Goal: Find specific page/section: Find specific page/section

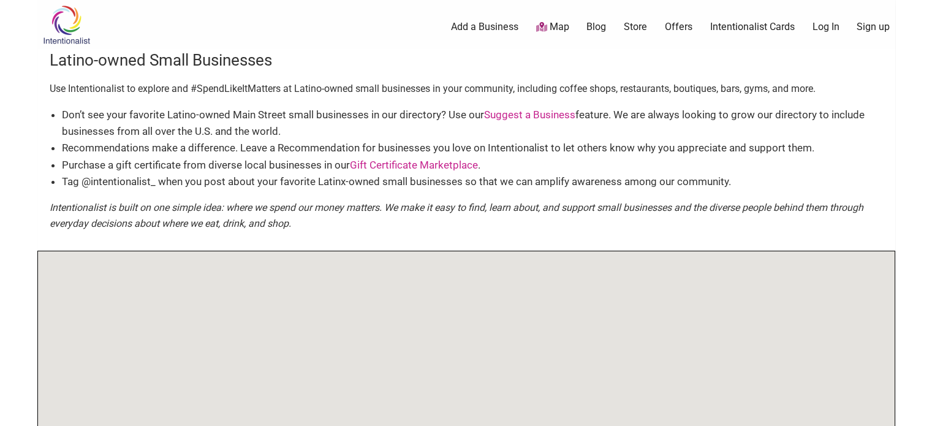
scroll to position [166, 0]
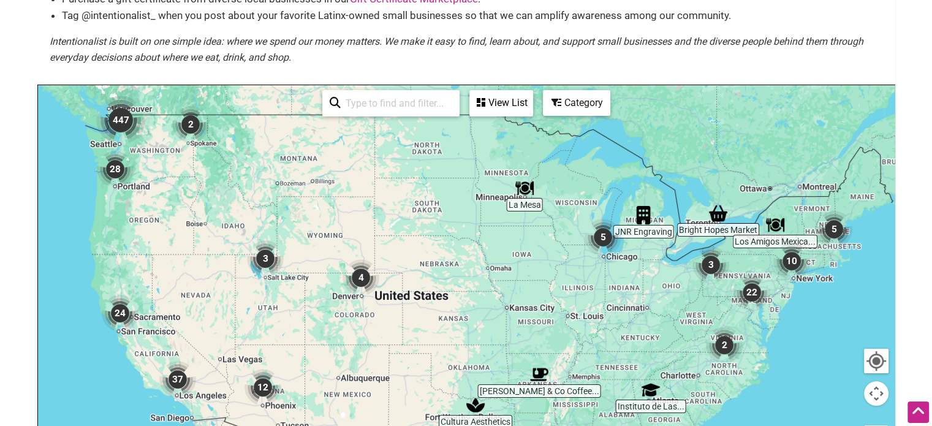
click at [400, 110] on input "search" at bounding box center [397, 103] width 112 height 24
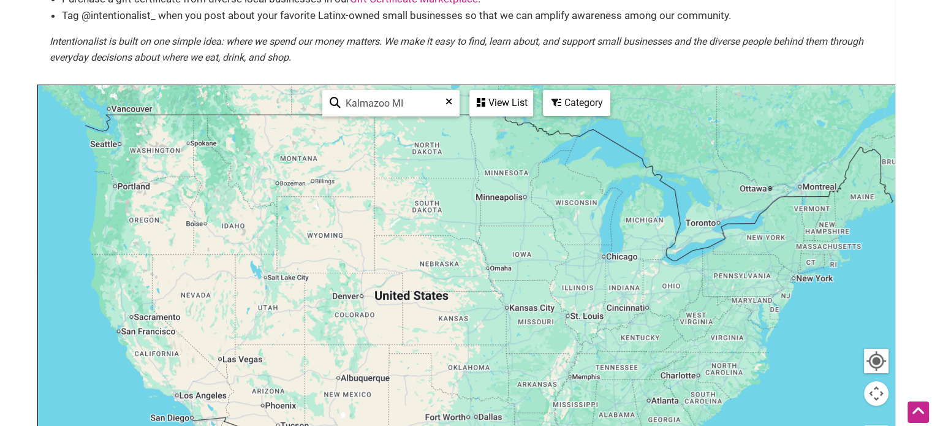
click at [358, 100] on input "Kalmazoo MI" at bounding box center [396, 103] width 111 height 24
click at [416, 102] on input "Kalamazoo MI" at bounding box center [396, 103] width 111 height 24
type input "Kalamazoo MI"
click at [493, 109] on div "View List" at bounding box center [501, 102] width 61 height 23
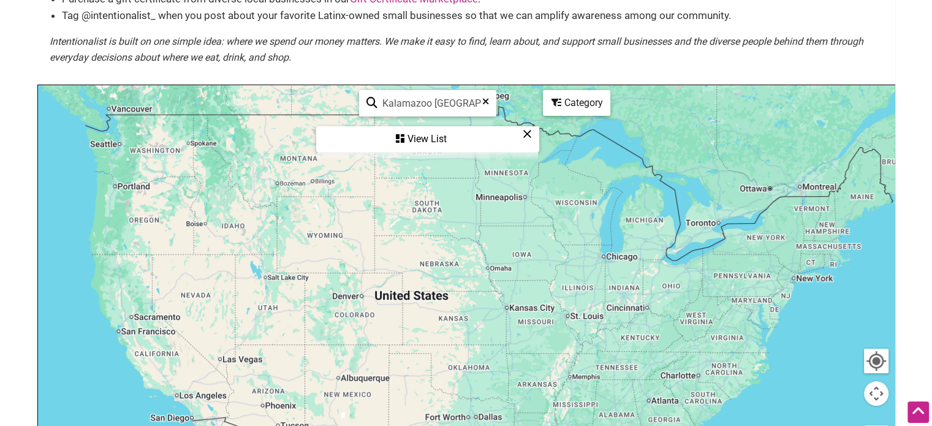
click at [414, 135] on div "View List" at bounding box center [428, 139] width 221 height 23
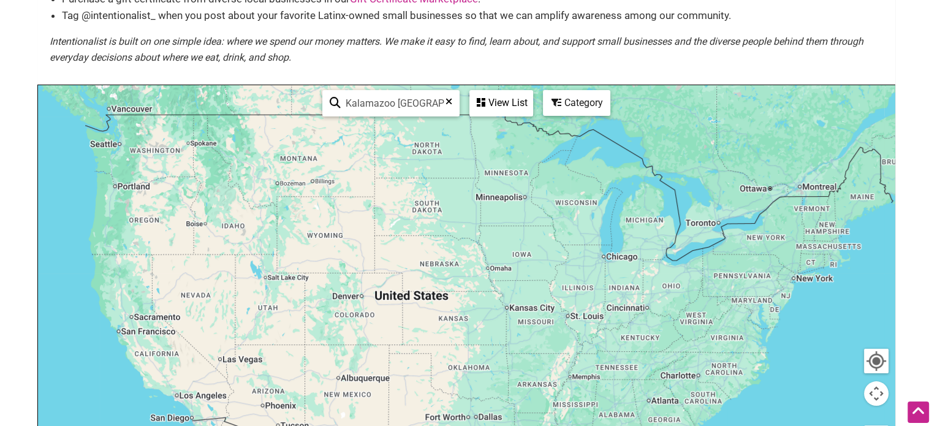
click at [628, 238] on div at bounding box center [466, 323] width 857 height 477
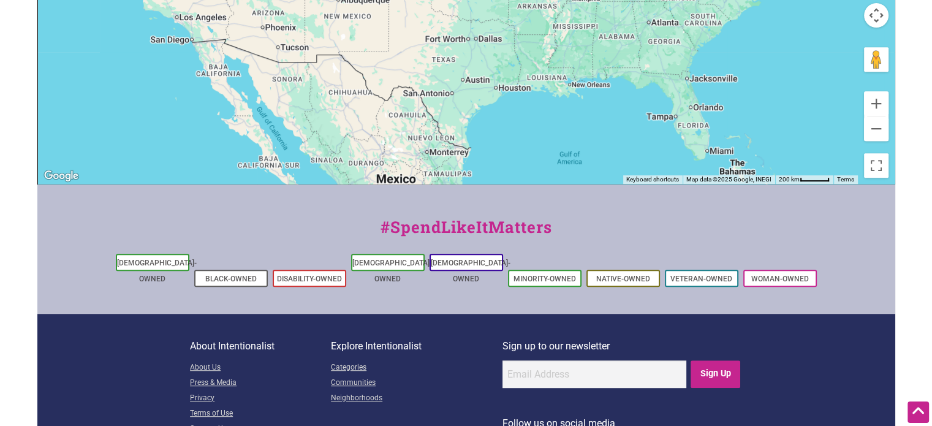
scroll to position [550, 0]
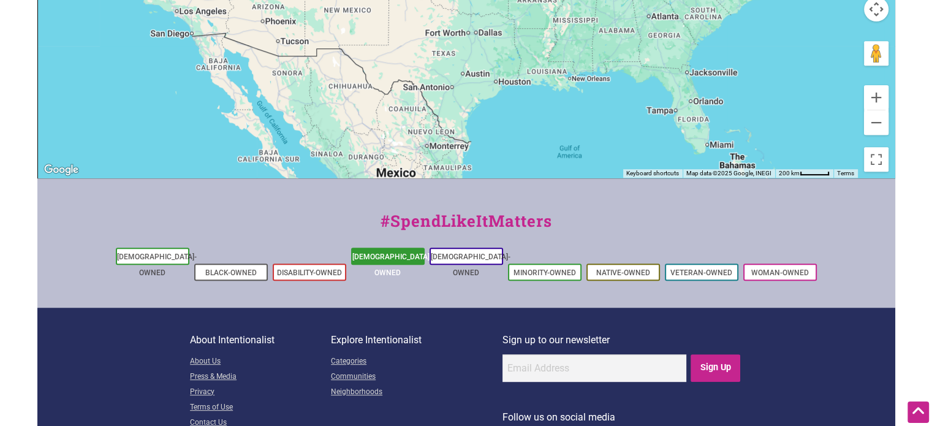
click at [402, 253] on link "[DEMOGRAPHIC_DATA]-Owned" at bounding box center [392, 265] width 80 height 25
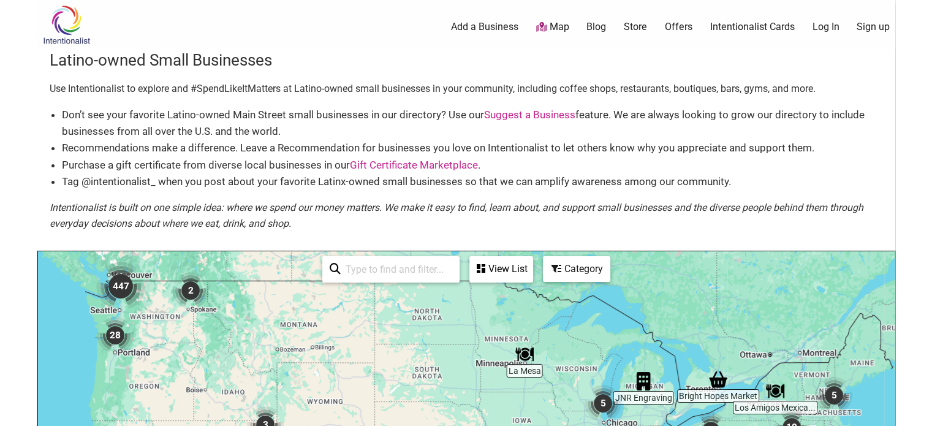
click at [482, 271] on icon at bounding box center [481, 269] width 9 height 10
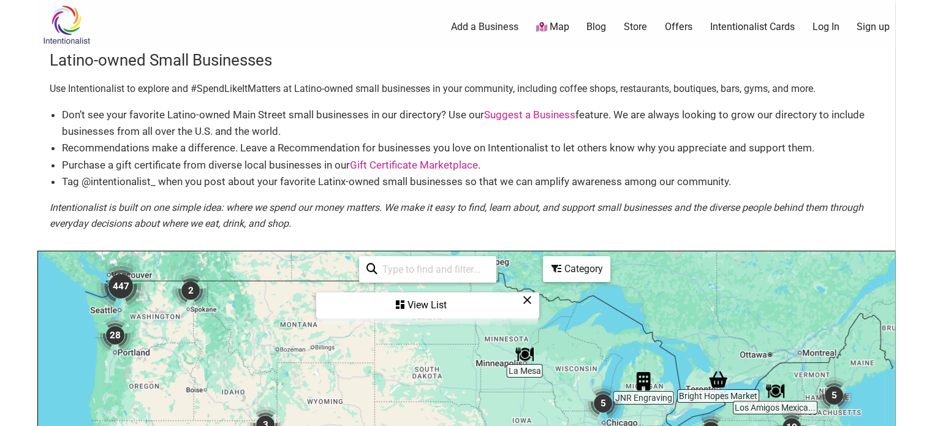
click at [527, 300] on icon at bounding box center [527, 300] width 9 height 1
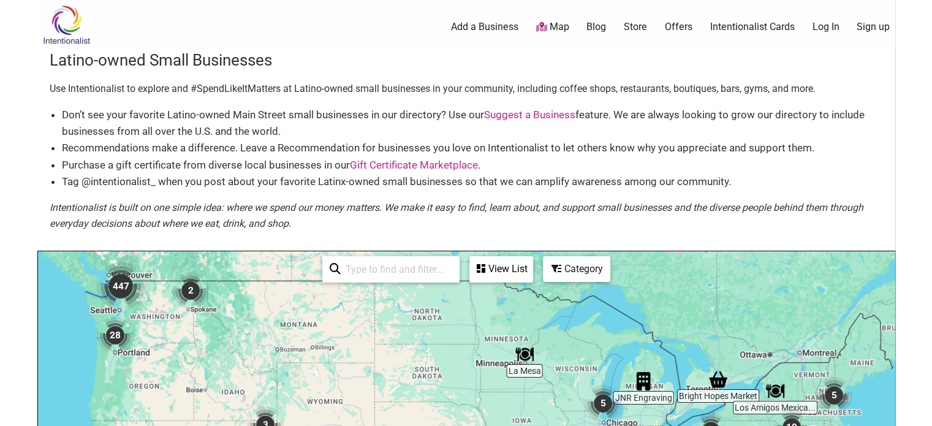
click at [498, 259] on div "View List" at bounding box center [501, 268] width 61 height 23
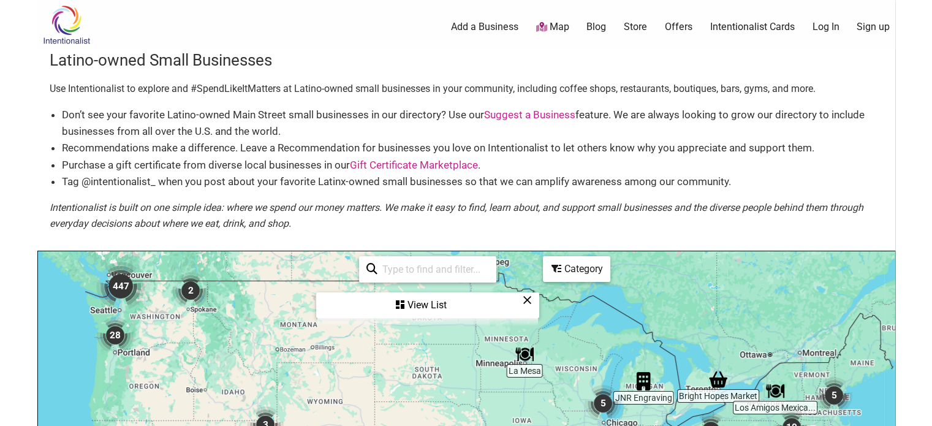
click at [419, 302] on div "View List" at bounding box center [428, 305] width 221 height 23
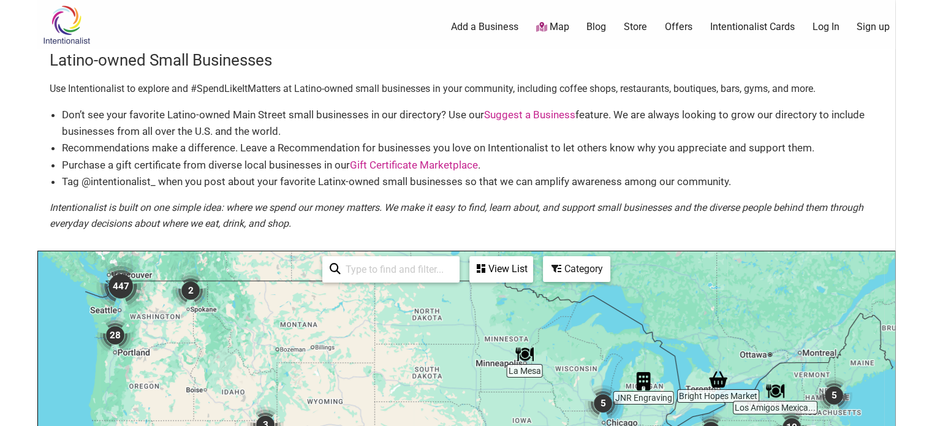
click at [582, 273] on div "Category" at bounding box center [576, 268] width 65 height 23
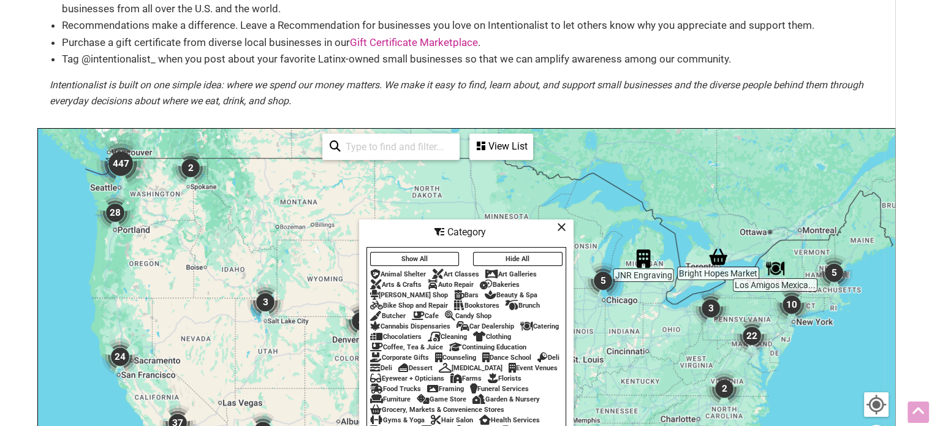
scroll to position [126, 0]
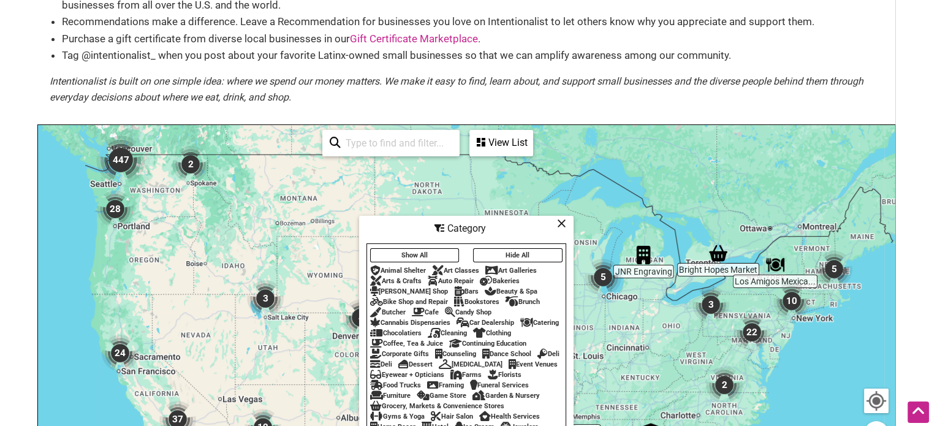
click at [563, 223] on icon at bounding box center [561, 223] width 9 height 1
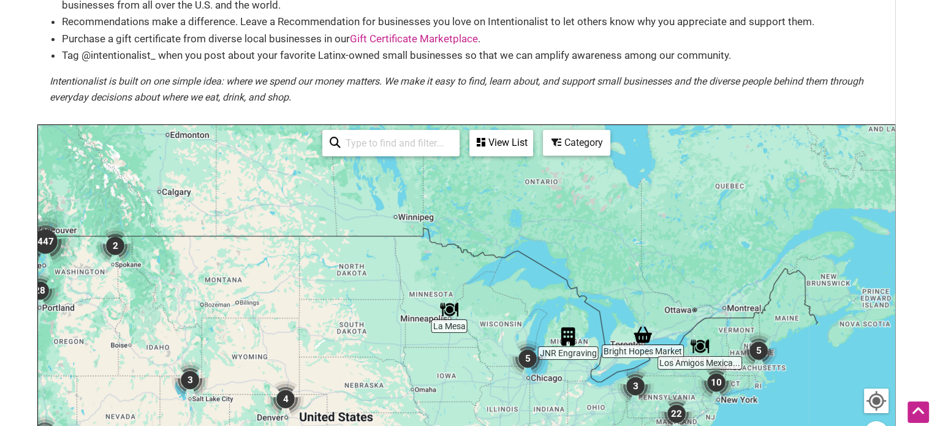
drag, startPoint x: 620, startPoint y: 274, endPoint x: 538, endPoint y: 359, distance: 118.3
click at [538, 359] on img "5" at bounding box center [527, 358] width 47 height 47
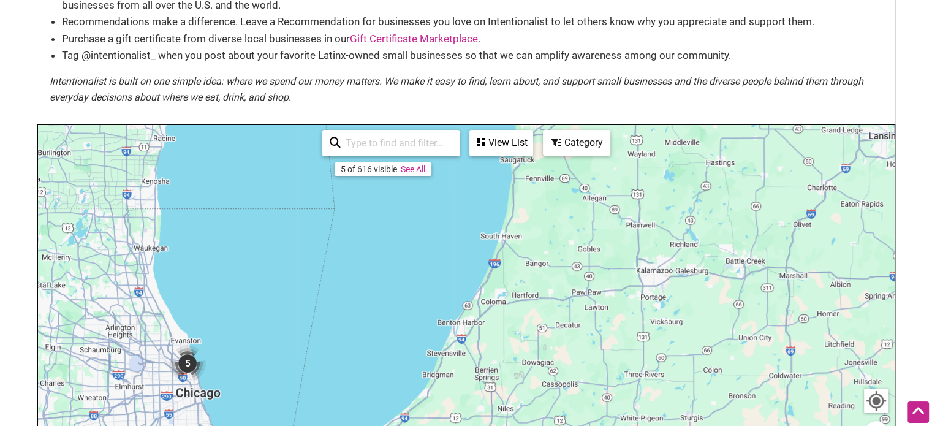
click at [648, 272] on div "To navigate, press the arrow keys." at bounding box center [466, 363] width 857 height 477
click at [640, 274] on div "To navigate, press the arrow keys." at bounding box center [466, 363] width 857 height 477
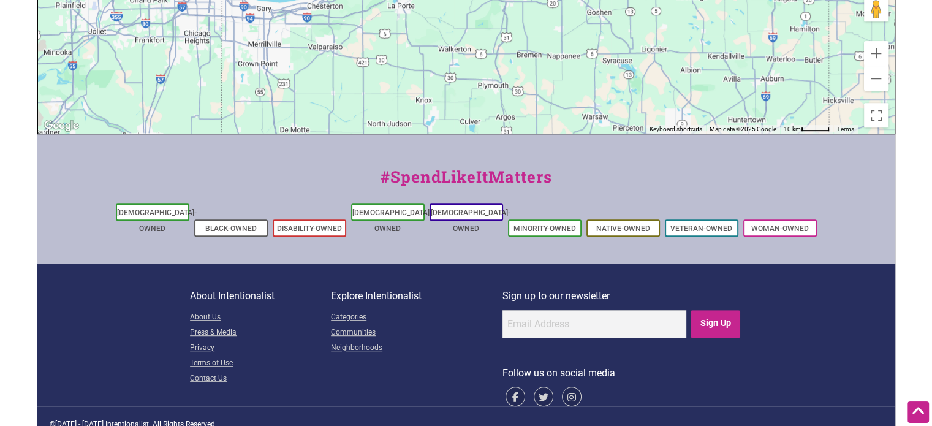
scroll to position [0, 0]
